Goal: Information Seeking & Learning: Learn about a topic

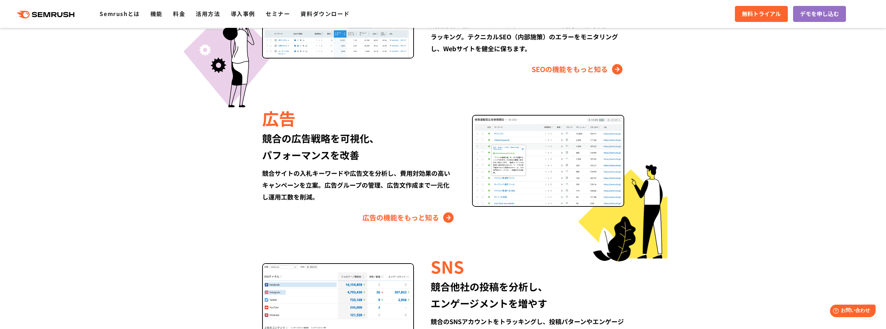
scroll to position [754, 0]
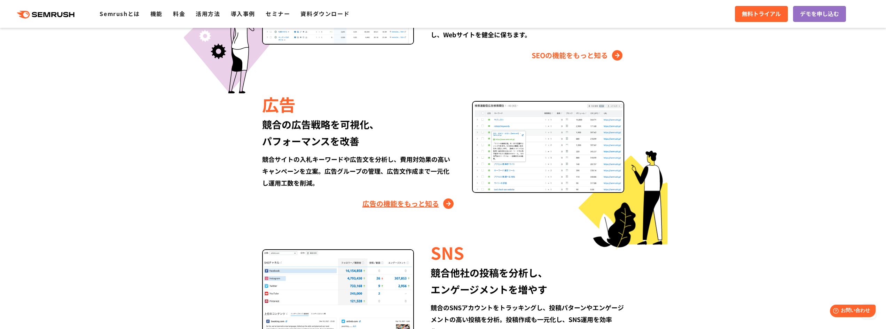
click at [423, 206] on link "広告の機能をもっと知る" at bounding box center [408, 203] width 93 height 11
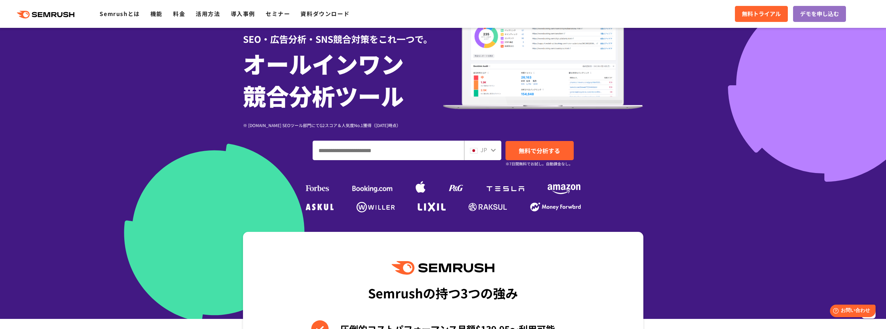
scroll to position [0, 0]
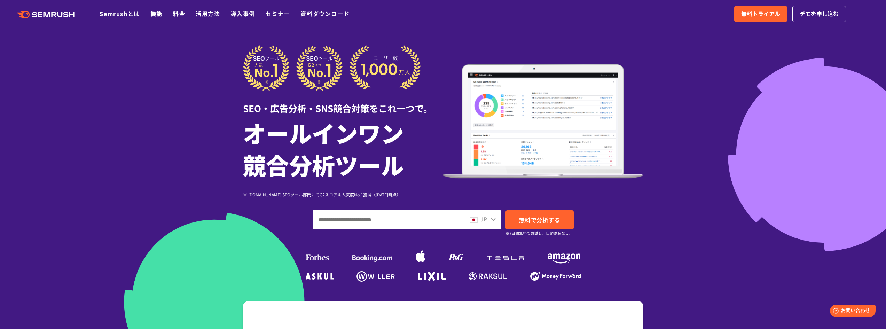
click at [383, 222] on input "ドメイン、キーワードまたはURLを入力してください" at bounding box center [388, 219] width 151 height 19
paste input "**********"
type input "**********"
click at [523, 223] on span "無料で分析する" at bounding box center [539, 219] width 41 height 9
click at [177, 15] on link "料金" at bounding box center [179, 13] width 12 height 8
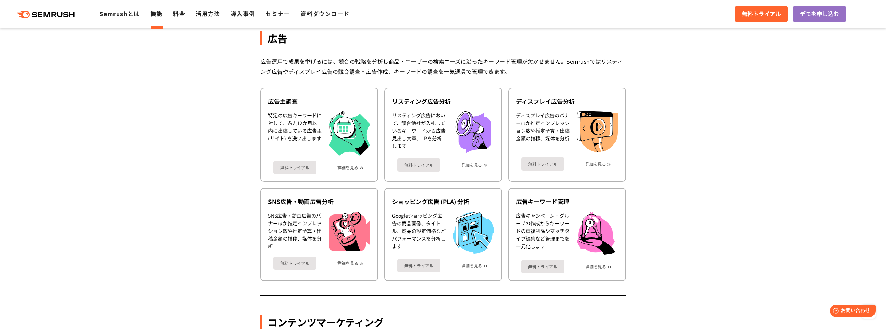
scroll to position [562, 0]
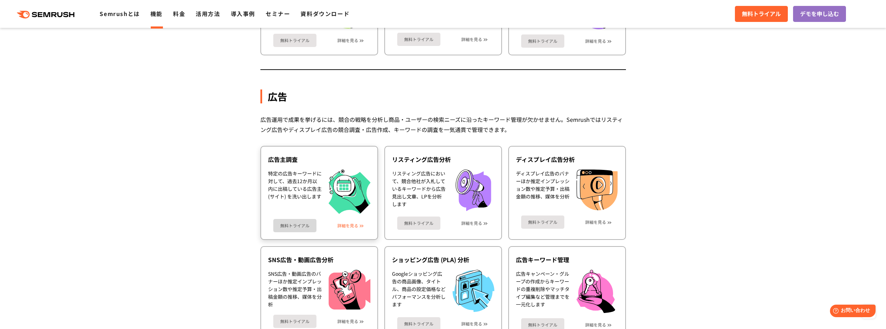
click at [358, 226] on link "詳細を見る" at bounding box center [347, 225] width 21 height 5
click at [473, 224] on link "詳細を見る" at bounding box center [471, 223] width 21 height 5
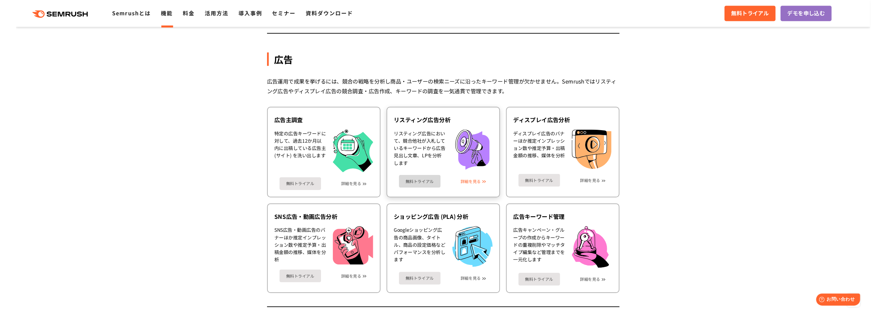
scroll to position [620, 0]
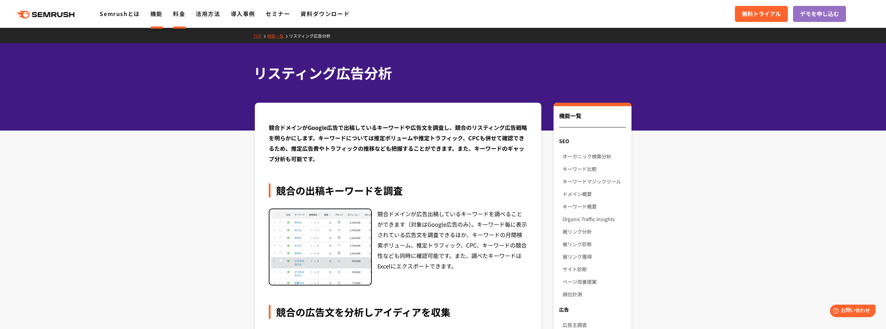
click at [177, 14] on link "料金" at bounding box center [179, 13] width 12 height 8
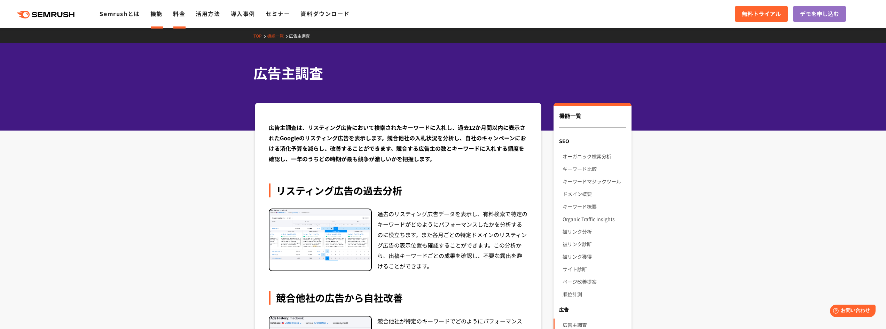
click at [181, 15] on link "料金" at bounding box center [179, 13] width 12 height 8
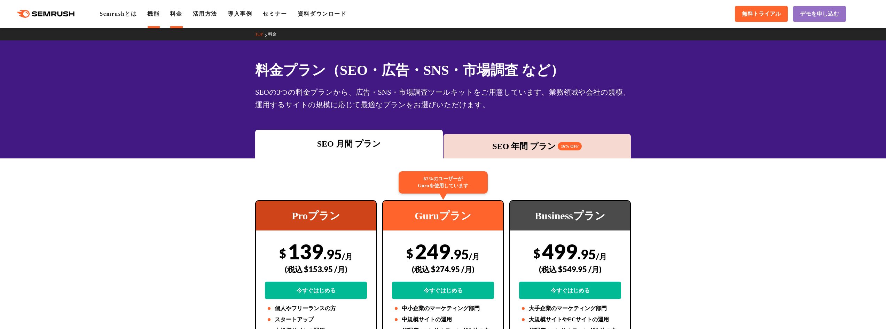
click at [154, 13] on link "機能" at bounding box center [153, 14] width 12 height 6
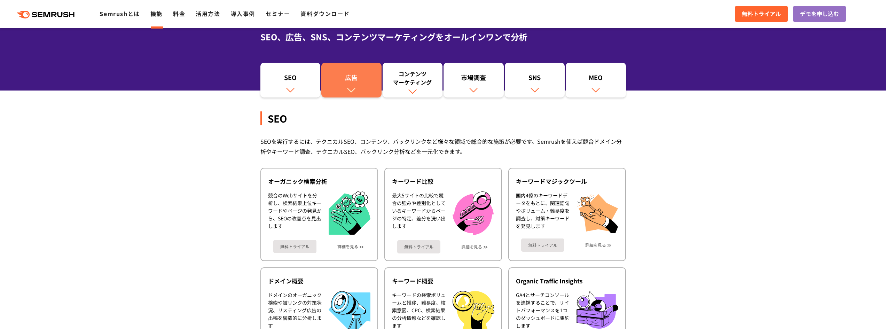
click at [354, 72] on link "広告" at bounding box center [351, 80] width 60 height 35
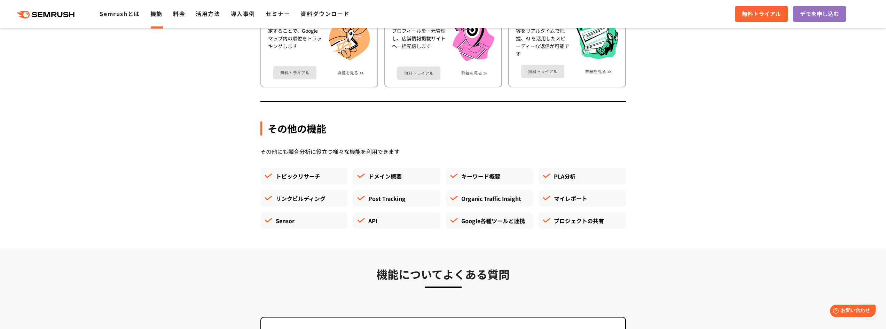
scroll to position [2070, 0]
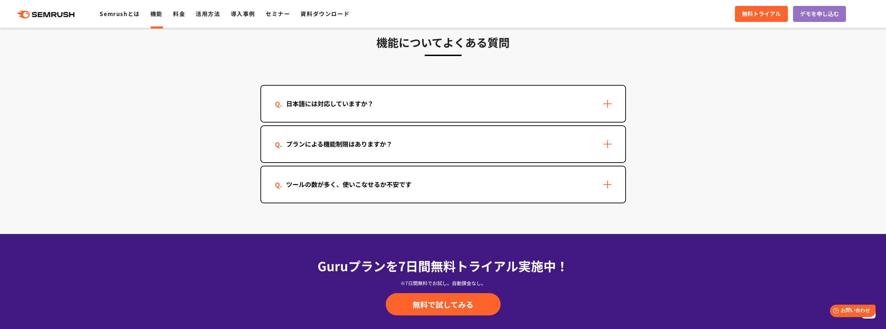
click at [312, 105] on div "日本語には対応していますか？" at bounding box center [330, 104] width 110 height 10
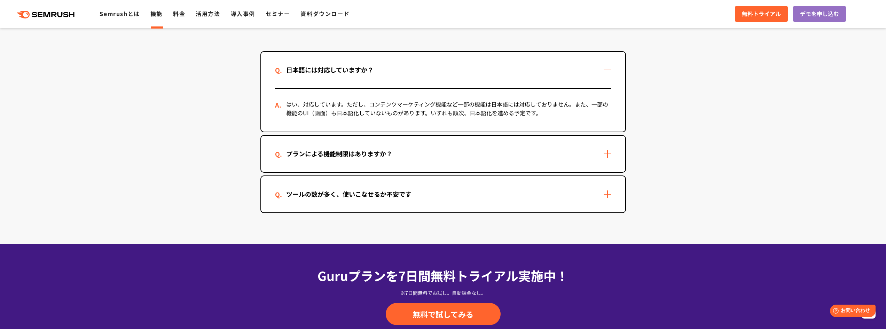
scroll to position [2128, 0]
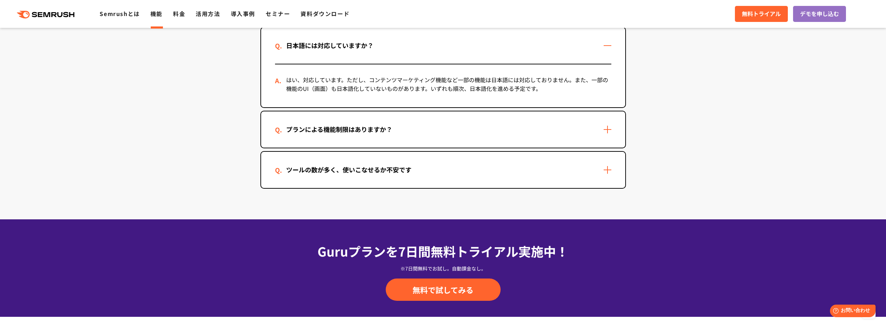
click at [340, 130] on div "プランによる機能制限はありますか？" at bounding box center [339, 129] width 128 height 10
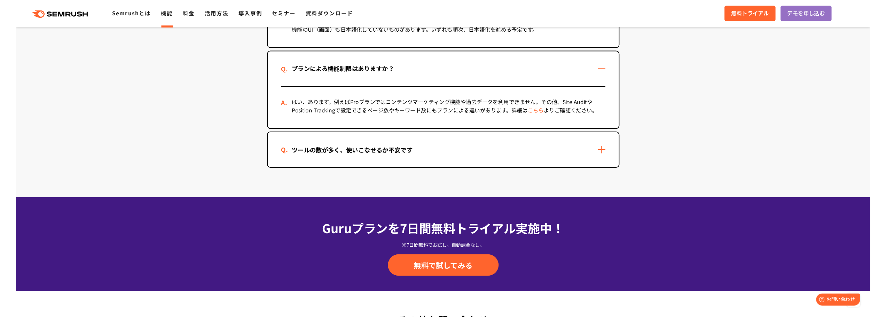
scroll to position [0, 0]
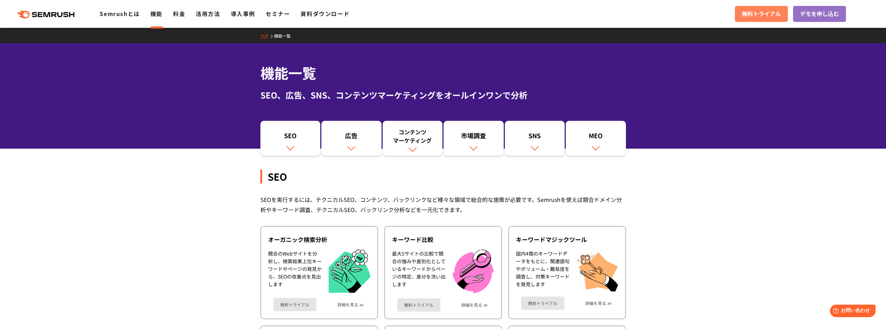
click at [771, 10] on span "無料トライアル" at bounding box center [761, 13] width 39 height 9
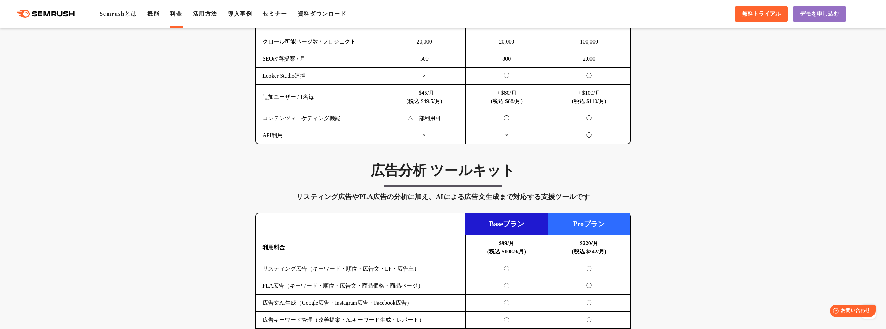
scroll to position [696, 0]
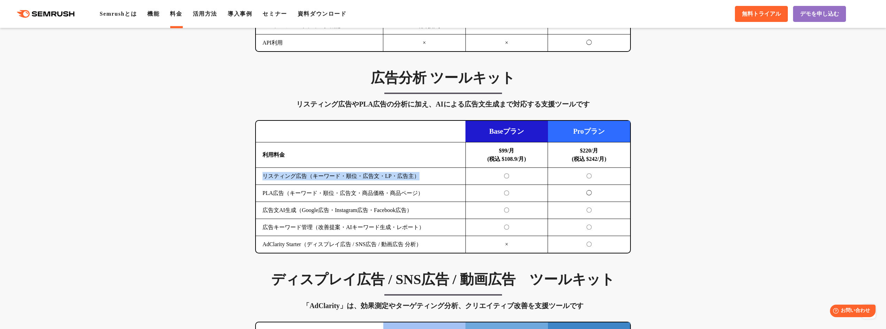
drag, startPoint x: 432, startPoint y: 179, endPoint x: 264, endPoint y: 178, distance: 168.1
click at [264, 178] on td "リスティング広告（キーワード・順位・広告文・LP・広告主）" at bounding box center [361, 176] width 210 height 17
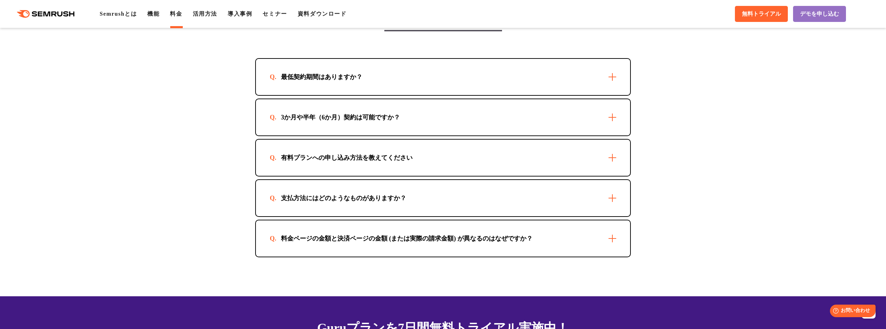
scroll to position [1973, 0]
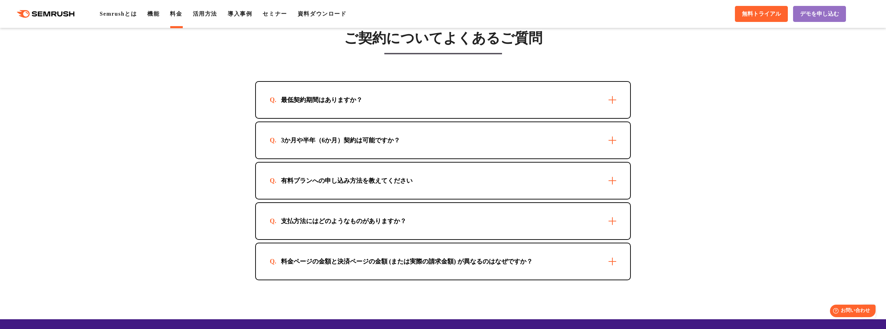
click at [389, 103] on div "最低契約期間はありますか？" at bounding box center [443, 100] width 374 height 36
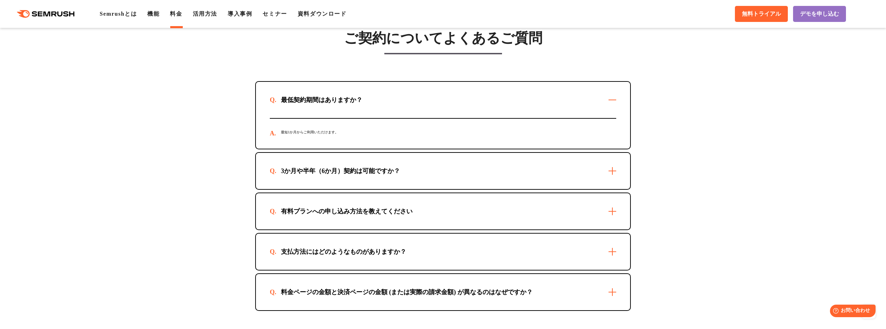
click at [389, 103] on div "最低契約期間はありますか？" at bounding box center [443, 100] width 374 height 36
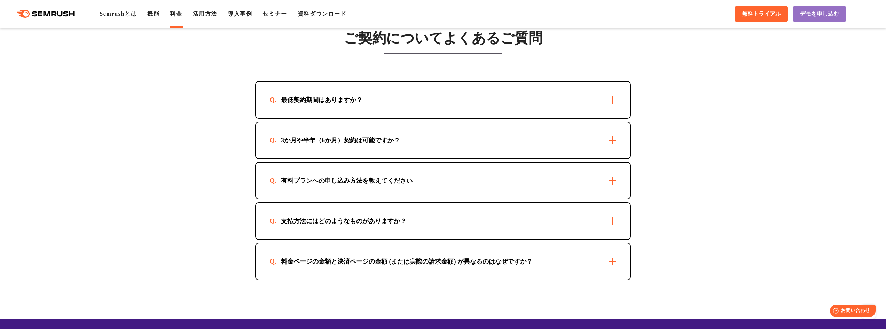
click at [382, 143] on div "3か月や半年（6か月）契約は可能ですか？" at bounding box center [340, 140] width 141 height 8
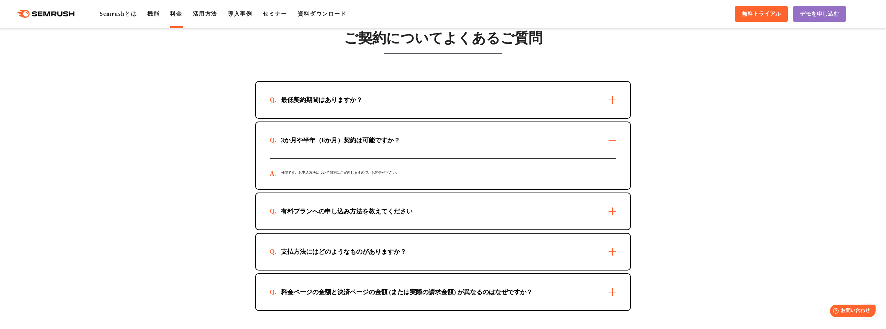
click at [382, 143] on div "3か月や半年（6か月）契約は可能ですか？" at bounding box center [340, 140] width 141 height 8
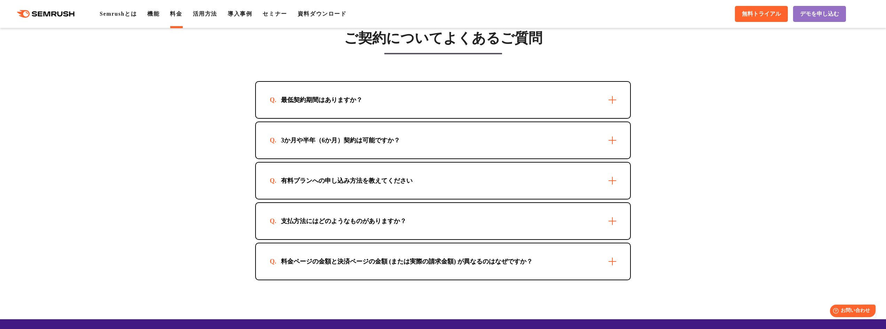
click at [392, 173] on div "有料プランへの申し込み方法を教えてください" at bounding box center [443, 181] width 374 height 36
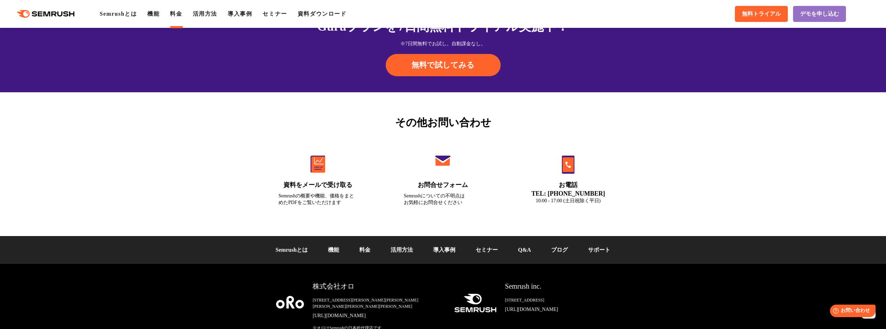
scroll to position [2419, 0]
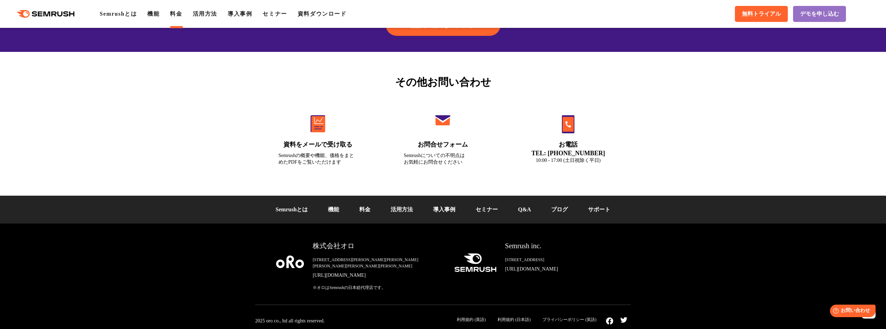
click at [343, 272] on link "[URL][DOMAIN_NAME]" at bounding box center [378, 275] width 130 height 7
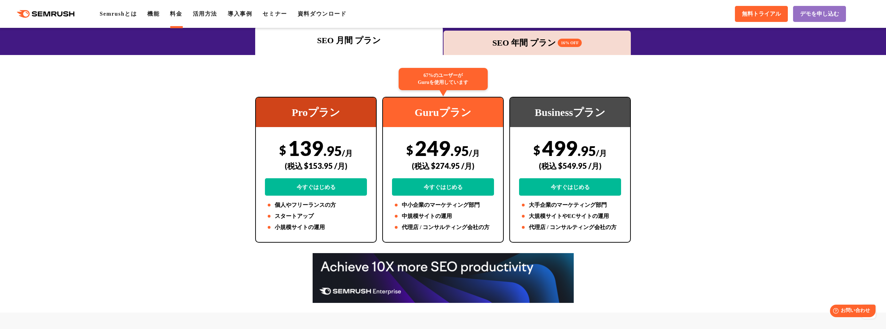
scroll to position [0, 0]
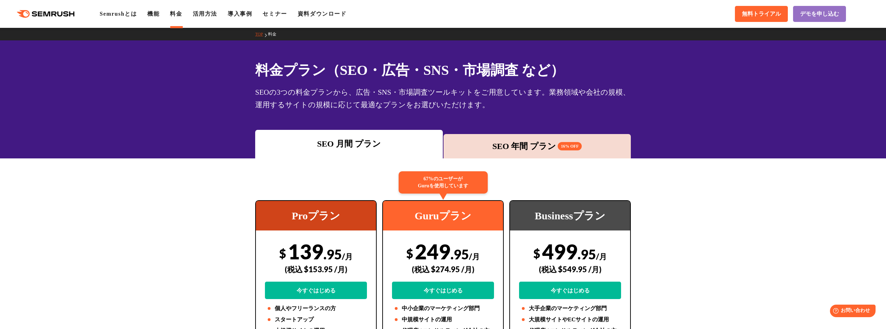
click at [50, 13] on polygon at bounding box center [47, 13] width 7 height 5
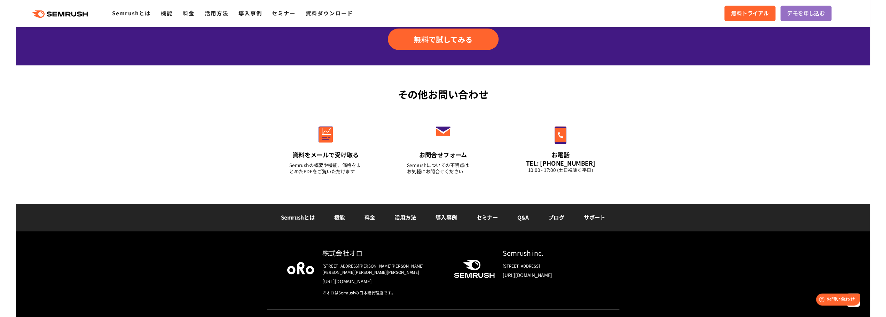
scroll to position [2424, 0]
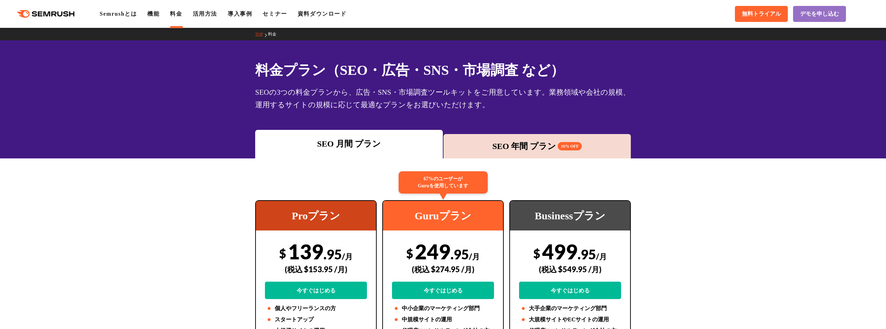
click at [504, 148] on div "SEO 年間 プラン 16% OFF" at bounding box center [537, 146] width 181 height 13
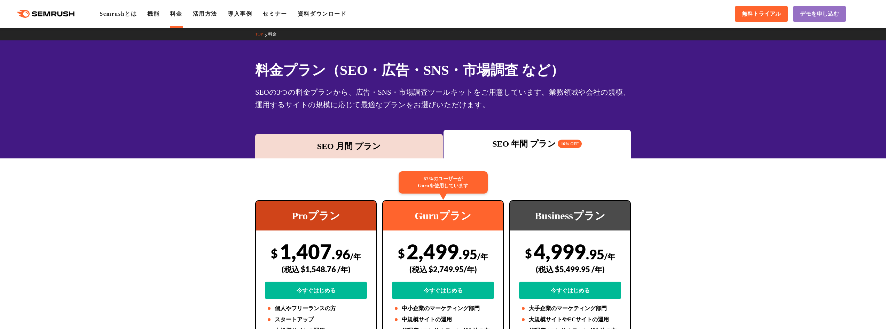
click at [400, 142] on div "SEO 月間 プラン" at bounding box center [349, 146] width 181 height 13
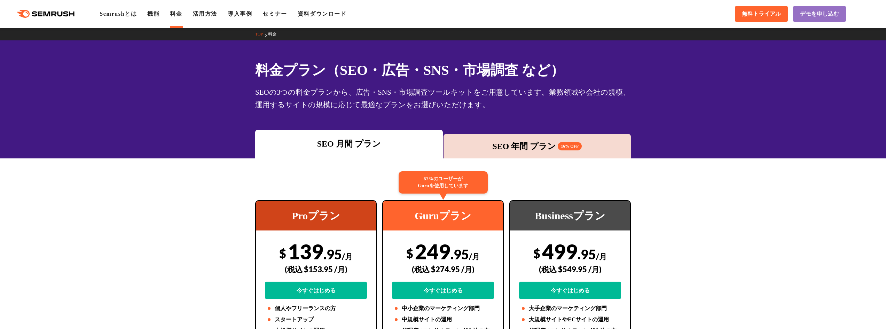
click at [499, 149] on div "SEO 年間 プラン 16% OFF" at bounding box center [537, 146] width 181 height 13
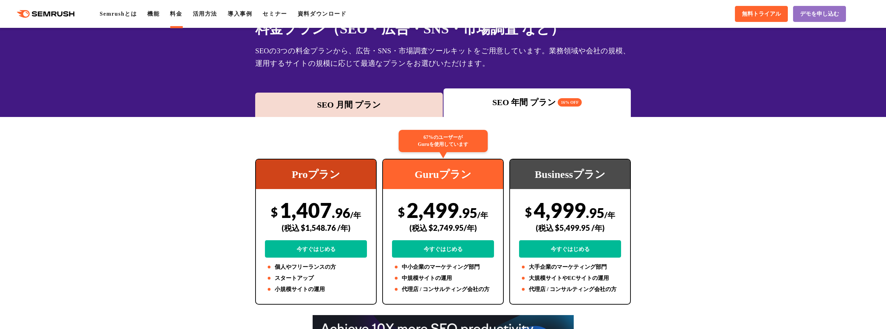
scroll to position [58, 0]
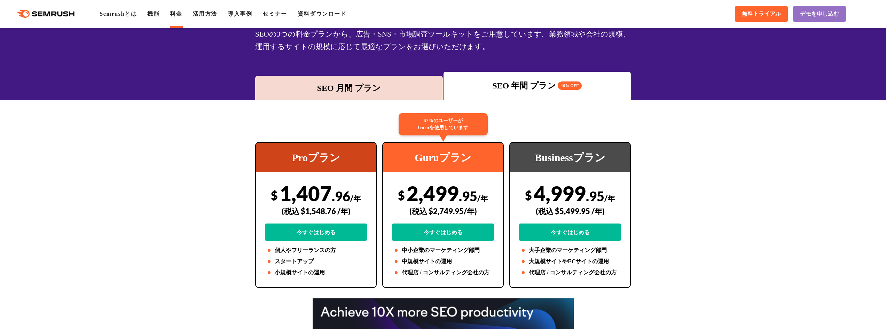
click at [349, 89] on div "SEO 月間 プラン" at bounding box center [349, 88] width 181 height 13
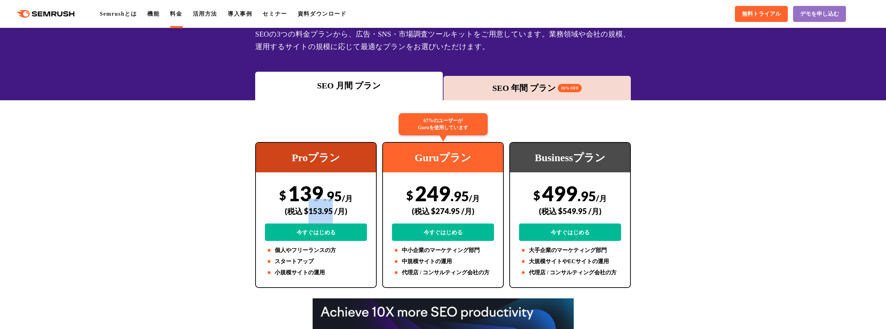
drag, startPoint x: 332, startPoint y: 210, endPoint x: 309, endPoint y: 212, distance: 23.4
click at [309, 212] on div "(税込 $153.95 /月)" at bounding box center [316, 211] width 102 height 25
copy div "153.95"
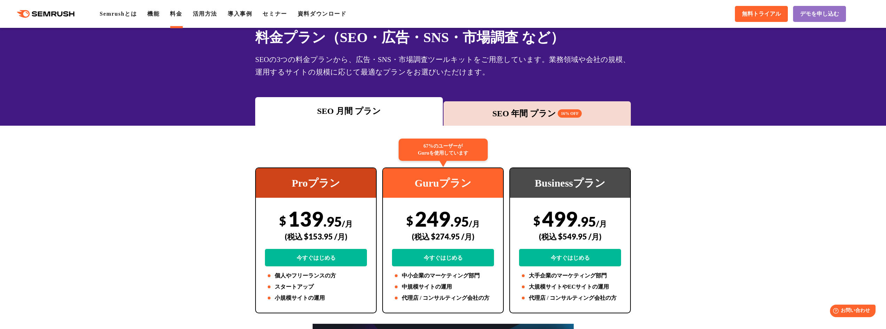
scroll to position [0, 0]
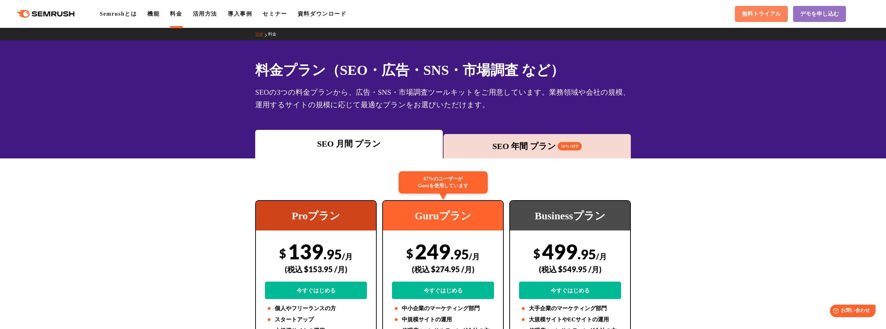
click at [770, 17] on span "無料トライアル" at bounding box center [761, 13] width 39 height 7
click at [56, 15] on icon at bounding box center [54, 13] width 5 height 5
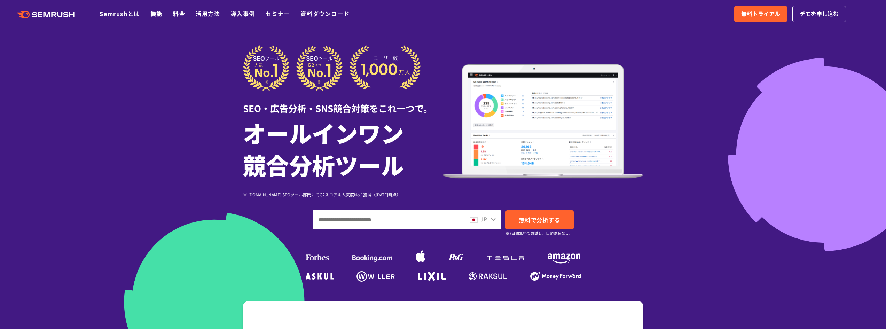
click at [358, 215] on input "ドメイン、キーワードまたはURLを入力してください" at bounding box center [388, 219] width 151 height 19
paste input "**********"
type input "**********"
click at [532, 218] on span "無料で分析する" at bounding box center [539, 219] width 41 height 9
click at [180, 13] on link "料金" at bounding box center [179, 13] width 12 height 8
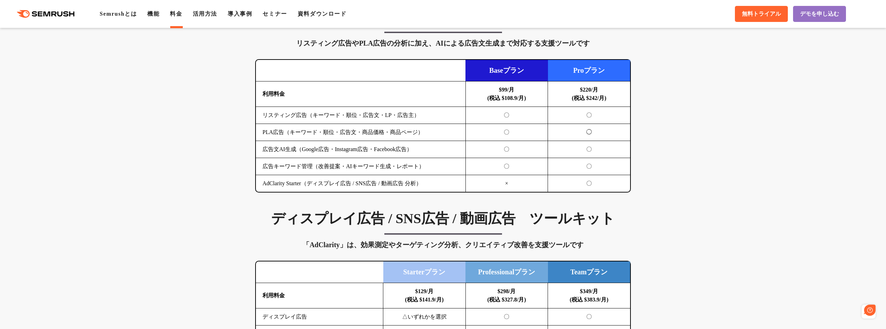
scroll to position [638, 0]
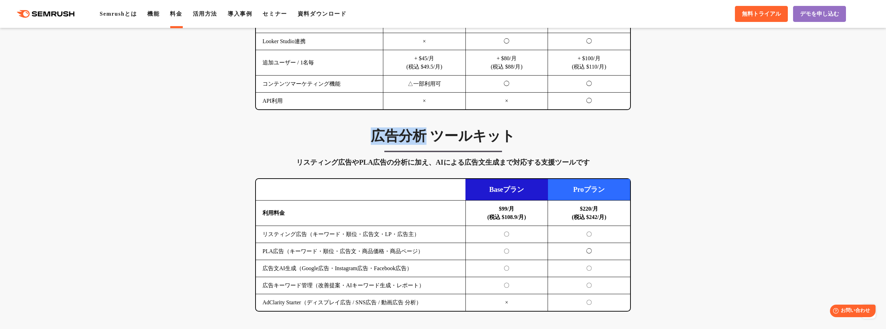
drag, startPoint x: 371, startPoint y: 135, endPoint x: 426, endPoint y: 135, distance: 55.0
click at [426, 135] on h3 "広告分析 ツールキット" at bounding box center [443, 135] width 376 height 17
copy h3 "広告分析"
copy b "$99/月 (税込 $108.9/月)"
drag, startPoint x: 532, startPoint y: 217, endPoint x: 496, endPoint y: 191, distance: 44.2
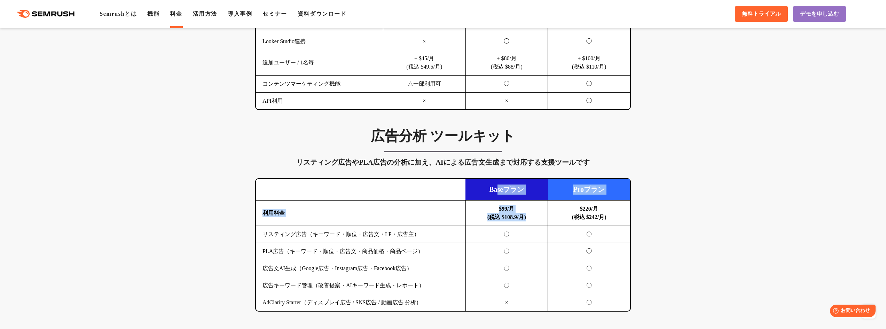
click at [496, 191] on table "Baseプラン Proプラン 利用料金 $99/月 (税込 $108.9/月) $220/月 (税込 $242/月) リスティング広告（キーワード・順位・広告…" at bounding box center [443, 245] width 374 height 132
click at [501, 200] on td "Baseプラン" at bounding box center [506, 190] width 83 height 22
drag, startPoint x: 490, startPoint y: 191, endPoint x: 529, endPoint y: 193, distance: 39.4
click at [529, 193] on td "Baseプラン" at bounding box center [506, 190] width 83 height 22
copy td "Baseプラン"
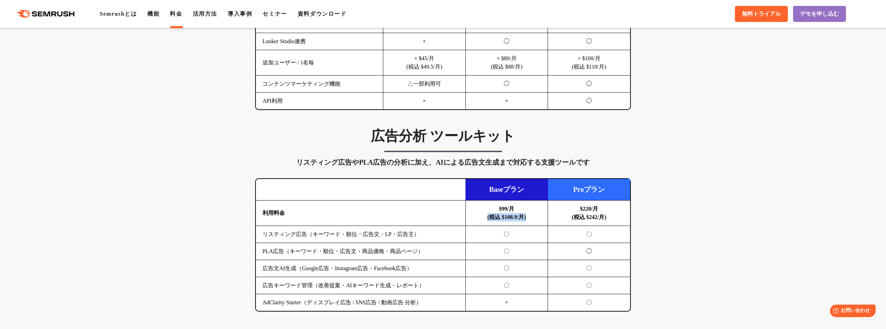
drag, startPoint x: 529, startPoint y: 216, endPoint x: 476, endPoint y: 215, distance: 53.3
click at [476, 215] on td "$99/月 (税込 $108.9/月)" at bounding box center [506, 213] width 83 height 25
copy b "(税込 $108.9/月)"
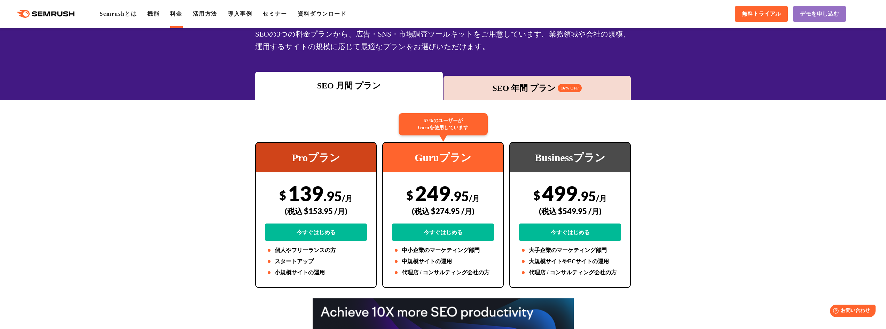
scroll to position [0, 0]
